Goal: Task Accomplishment & Management: Use online tool/utility

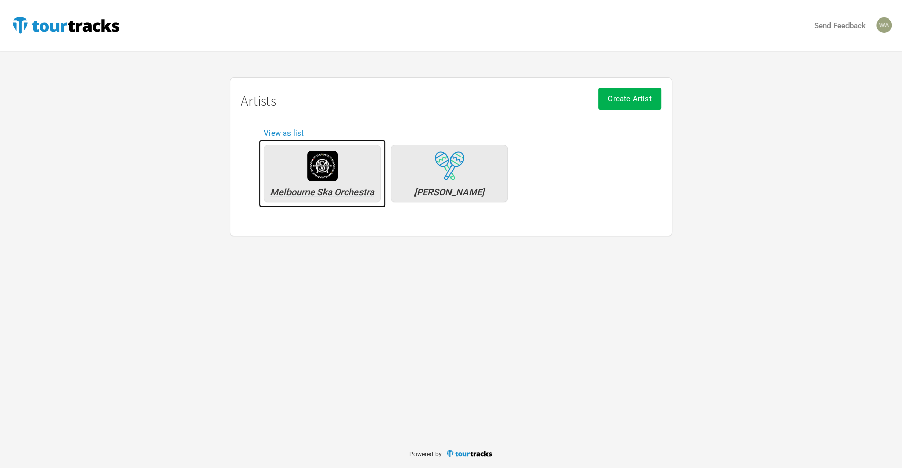
click at [316, 193] on div "Melbourne Ska Orchestra" at bounding box center [321, 192] width 105 height 9
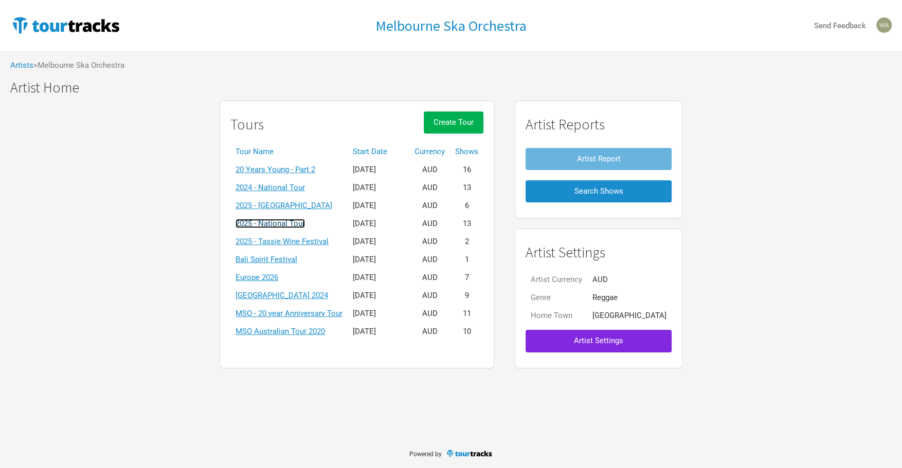
click at [295, 223] on link "2025 - National Tour" at bounding box center [269, 223] width 69 height 9
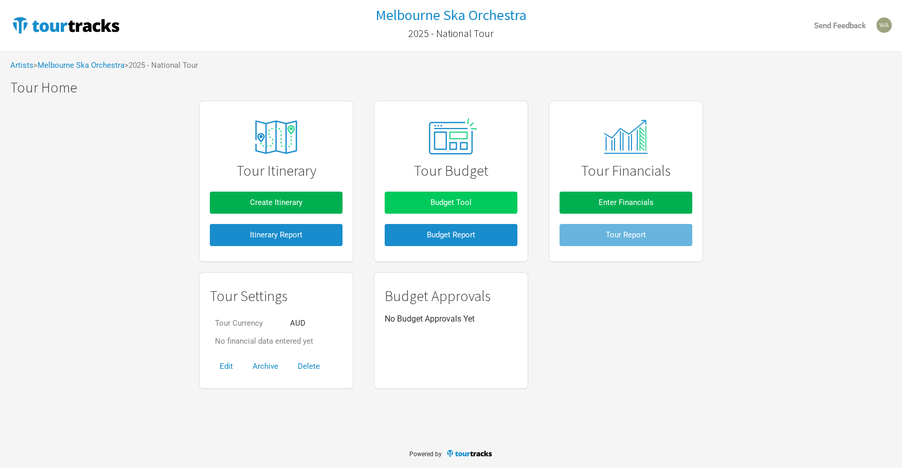
click at [465, 205] on span "Budget Tool" at bounding box center [450, 202] width 41 height 9
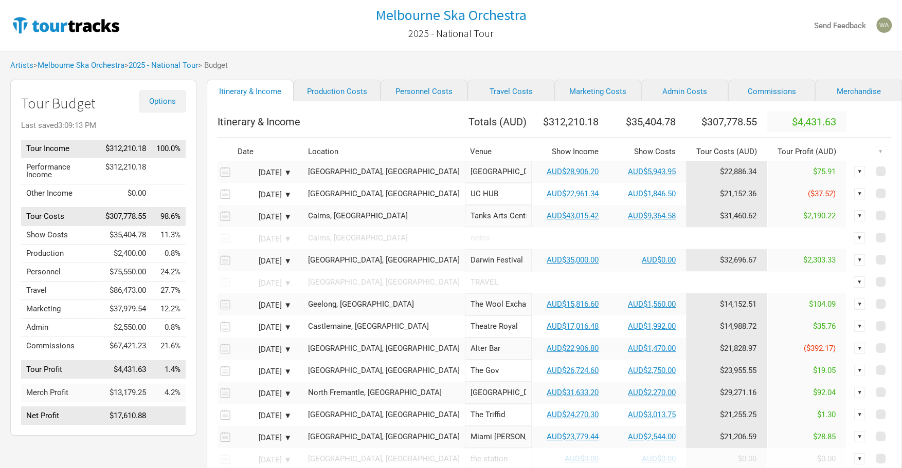
click at [170, 95] on button "Options" at bounding box center [162, 101] width 46 height 22
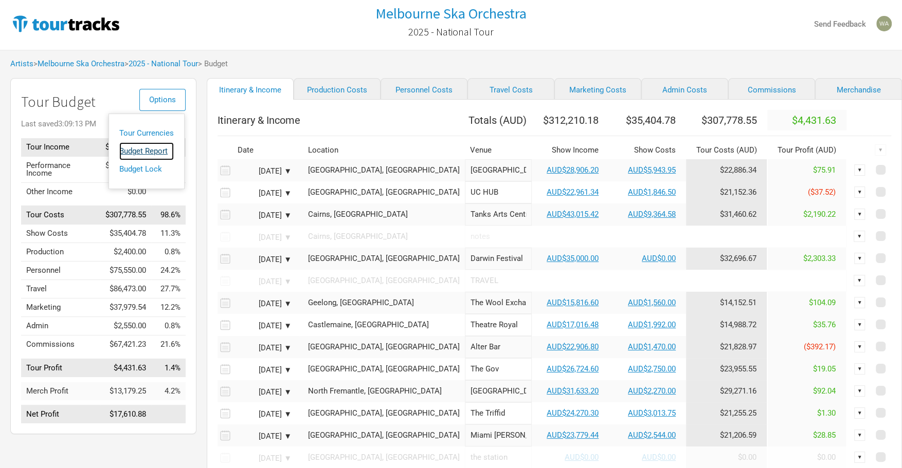
click at [155, 155] on link "Budget Report" at bounding box center [146, 151] width 54 height 18
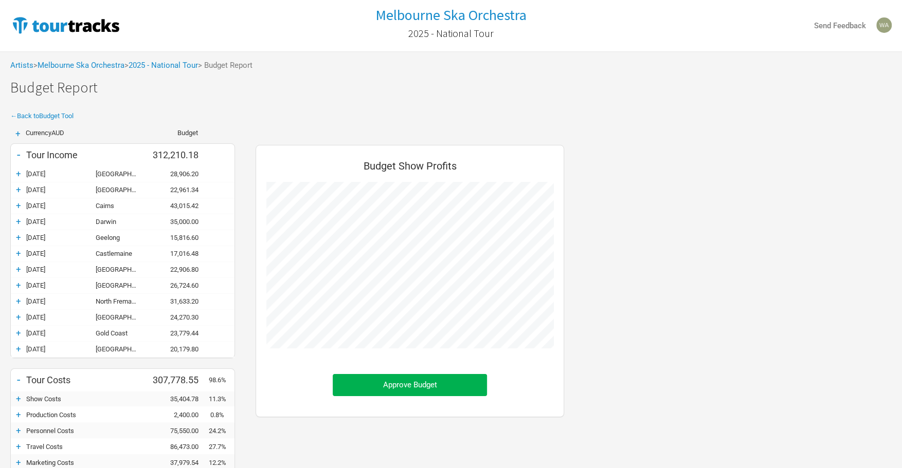
scroll to position [470, 329]
click at [19, 171] on div "+" at bounding box center [18, 174] width 15 height 10
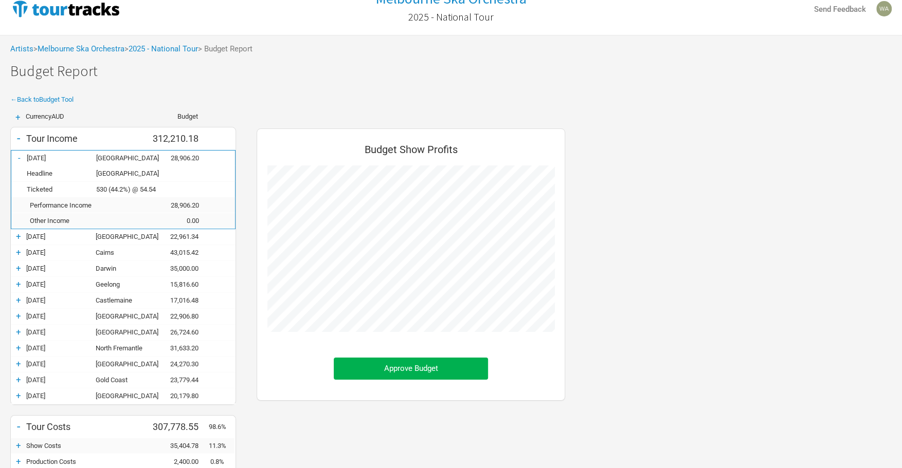
scroll to position [0, 0]
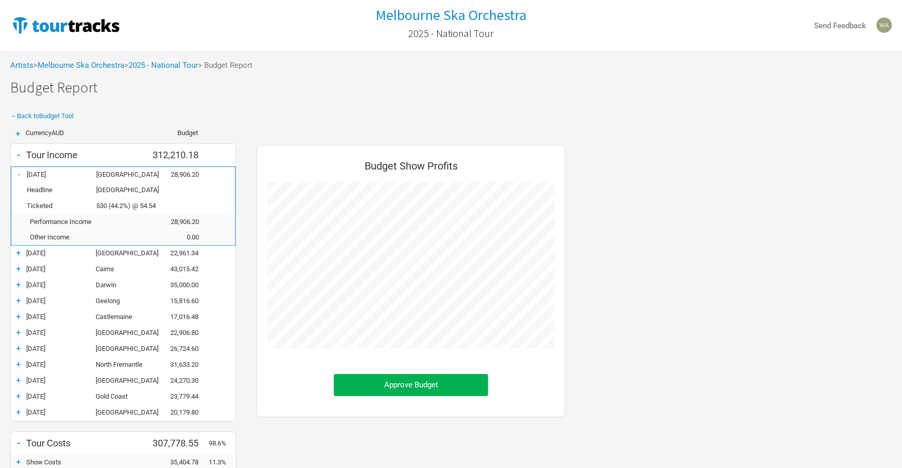
click at [153, 60] on div "Artists > Melbourne Ska Orchestra > 2025 - National Tour > Budget Report" at bounding box center [451, 65] width 902 height 28
click at [159, 67] on link "2025 - National Tour" at bounding box center [163, 65] width 69 height 9
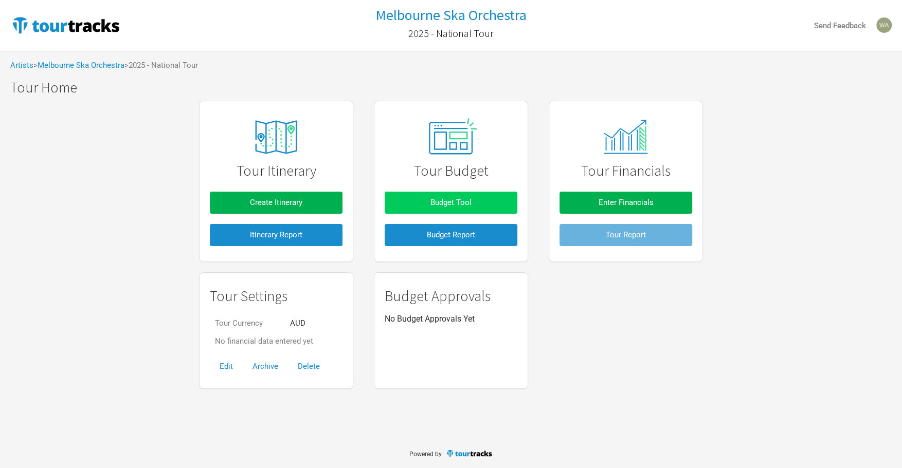
click at [457, 208] on button "Budget Tool" at bounding box center [451, 203] width 133 height 22
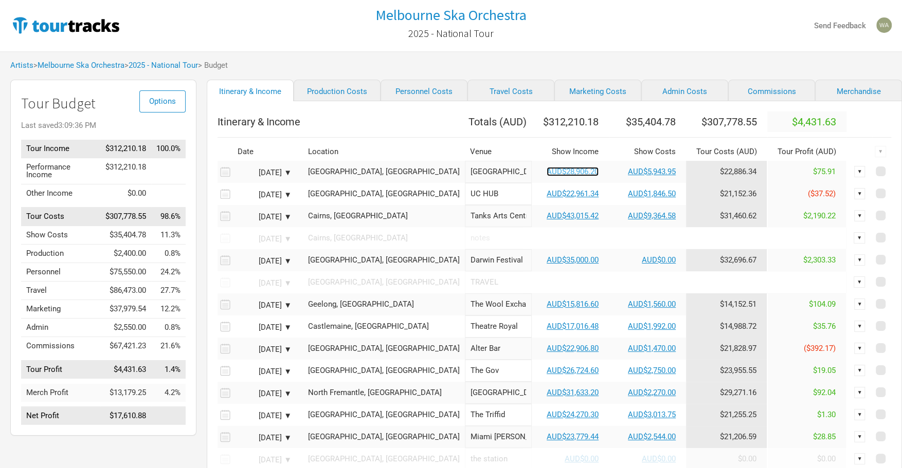
click at [546, 176] on link "AUD$28,906.20" at bounding box center [572, 171] width 52 height 9
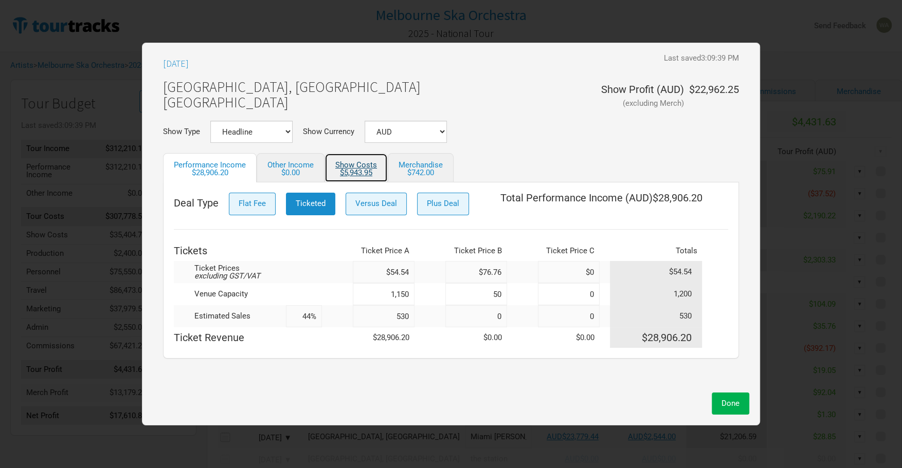
click at [354, 169] on div "$5,943.95" at bounding box center [356, 173] width 42 height 8
select select "Show Tickets"
select select "% Show Income"
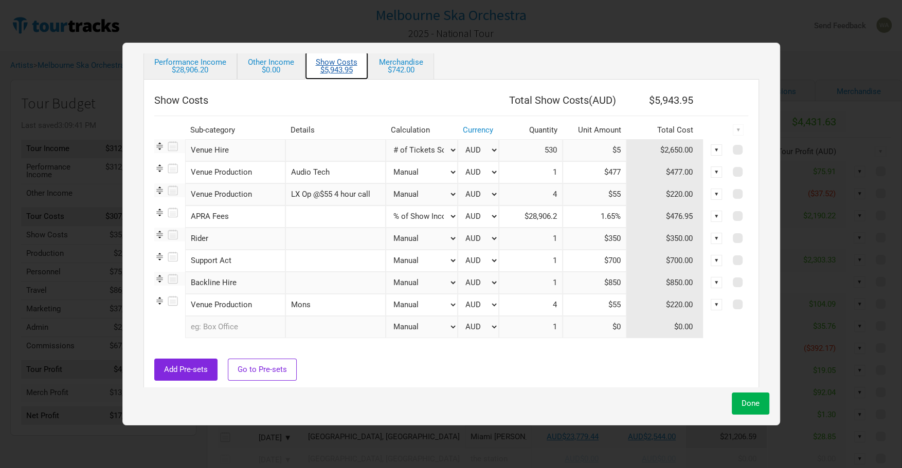
scroll to position [98, 0]
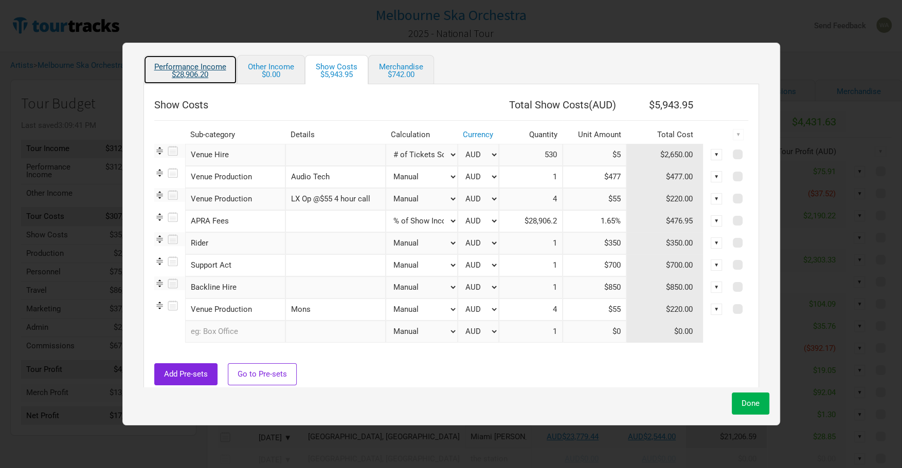
click at [209, 81] on link "Performance Income $28,906.20" at bounding box center [190, 69] width 94 height 29
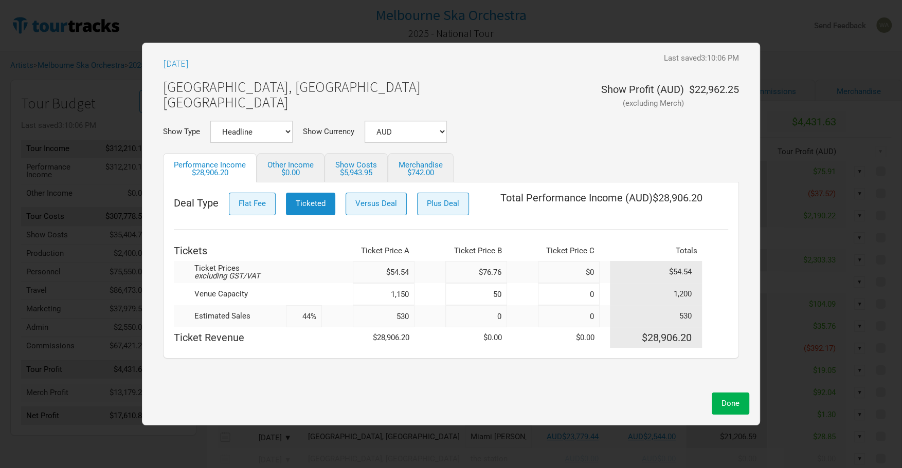
drag, startPoint x: 411, startPoint y: 315, endPoint x: 362, endPoint y: 313, distance: 48.9
click at [346, 314] on tr "Estimated Sales 44% 530 0 0 530" at bounding box center [451, 316] width 554 height 22
type input "541"
type input "45%"
type input "541"
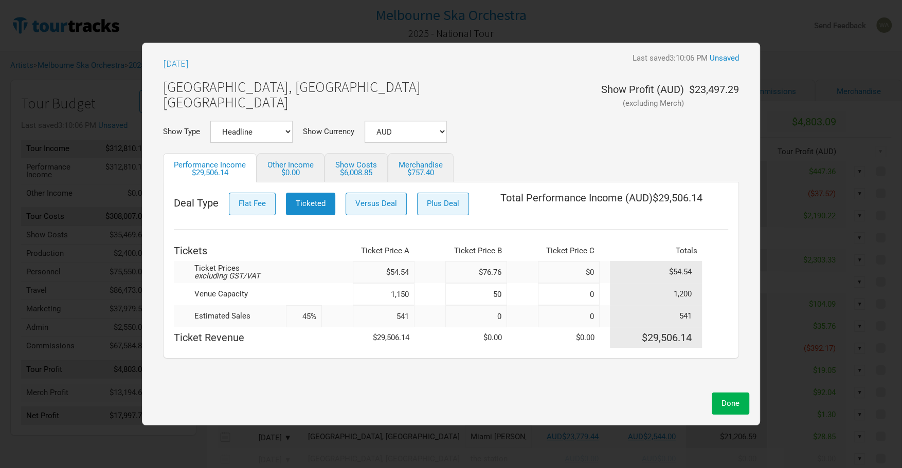
click at [509, 318] on td at bounding box center [522, 316] width 31 height 22
click at [504, 318] on input at bounding box center [476, 316] width 62 height 22
type input "1"
click at [740, 404] on button "Done" at bounding box center [730, 404] width 38 height 22
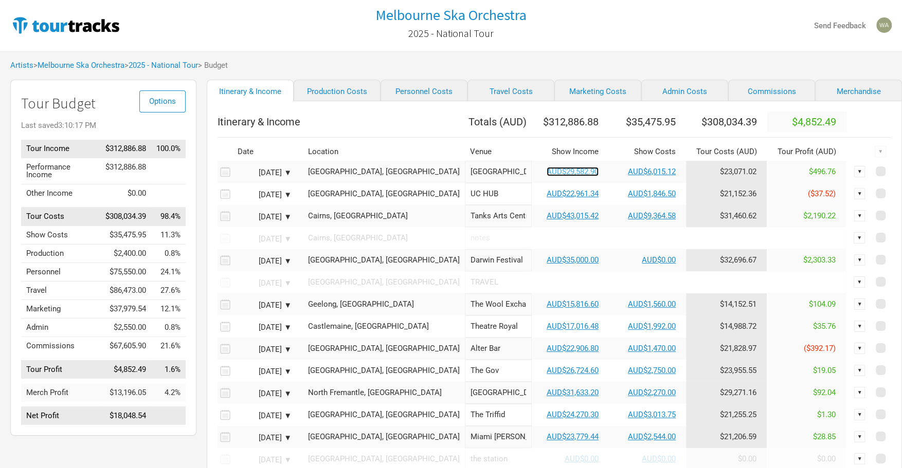
click at [546, 176] on link "AUD$29,582.90" at bounding box center [572, 171] width 52 height 9
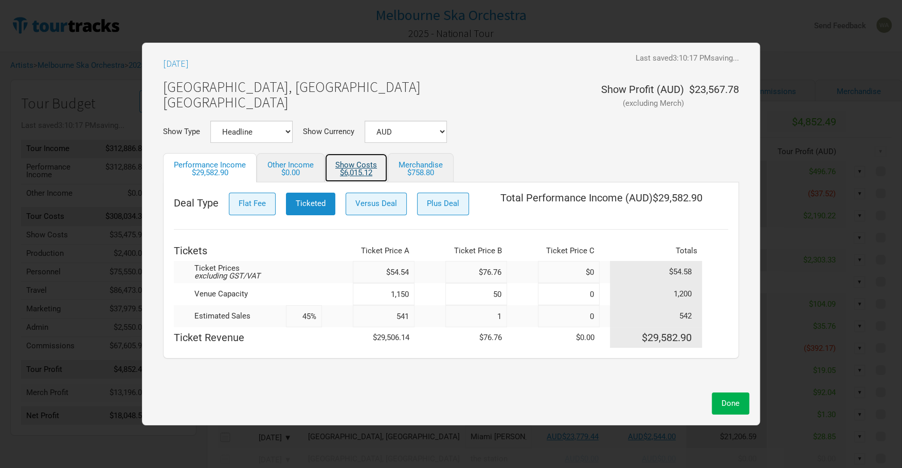
click at [351, 170] on div "$6,015.12" at bounding box center [356, 173] width 42 height 8
select select "Show Tickets"
select select "% Show Income"
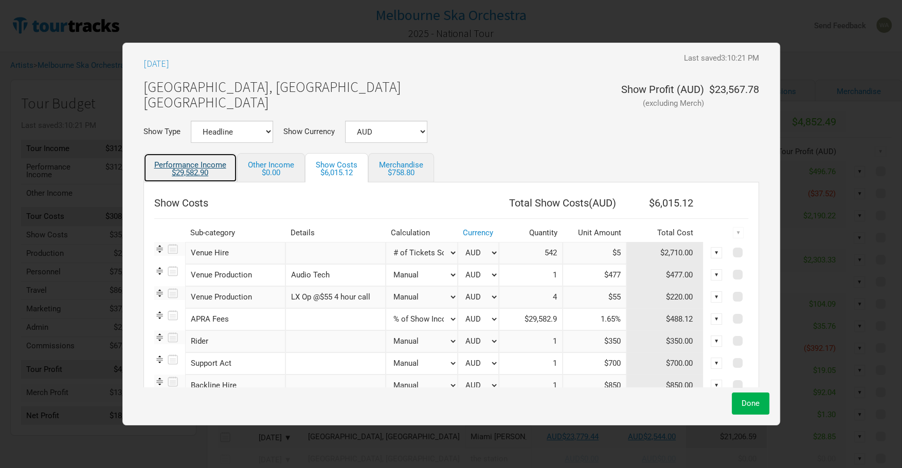
click at [200, 165] on link "Performance Income $29,582.90" at bounding box center [190, 167] width 94 height 29
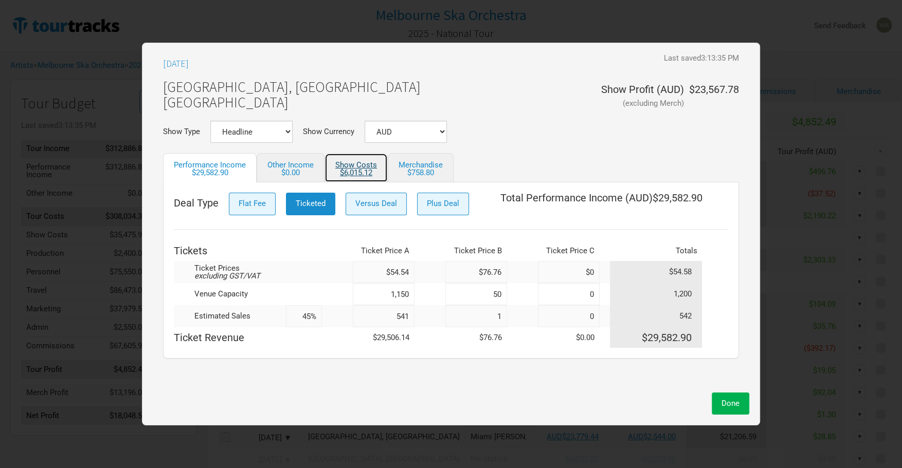
click at [355, 169] on div "$6,015.12" at bounding box center [356, 173] width 42 height 8
select select "Show Tickets"
select select "% Show Income"
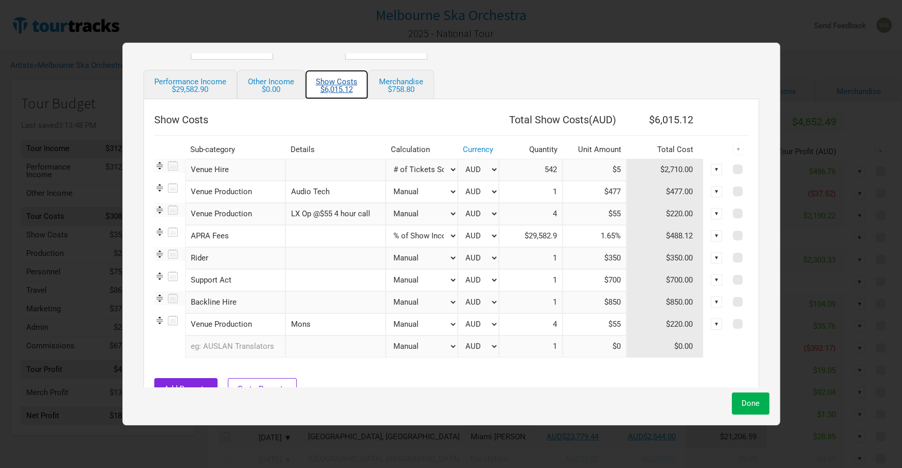
scroll to position [93, 0]
